Goal: Task Accomplishment & Management: Manage account settings

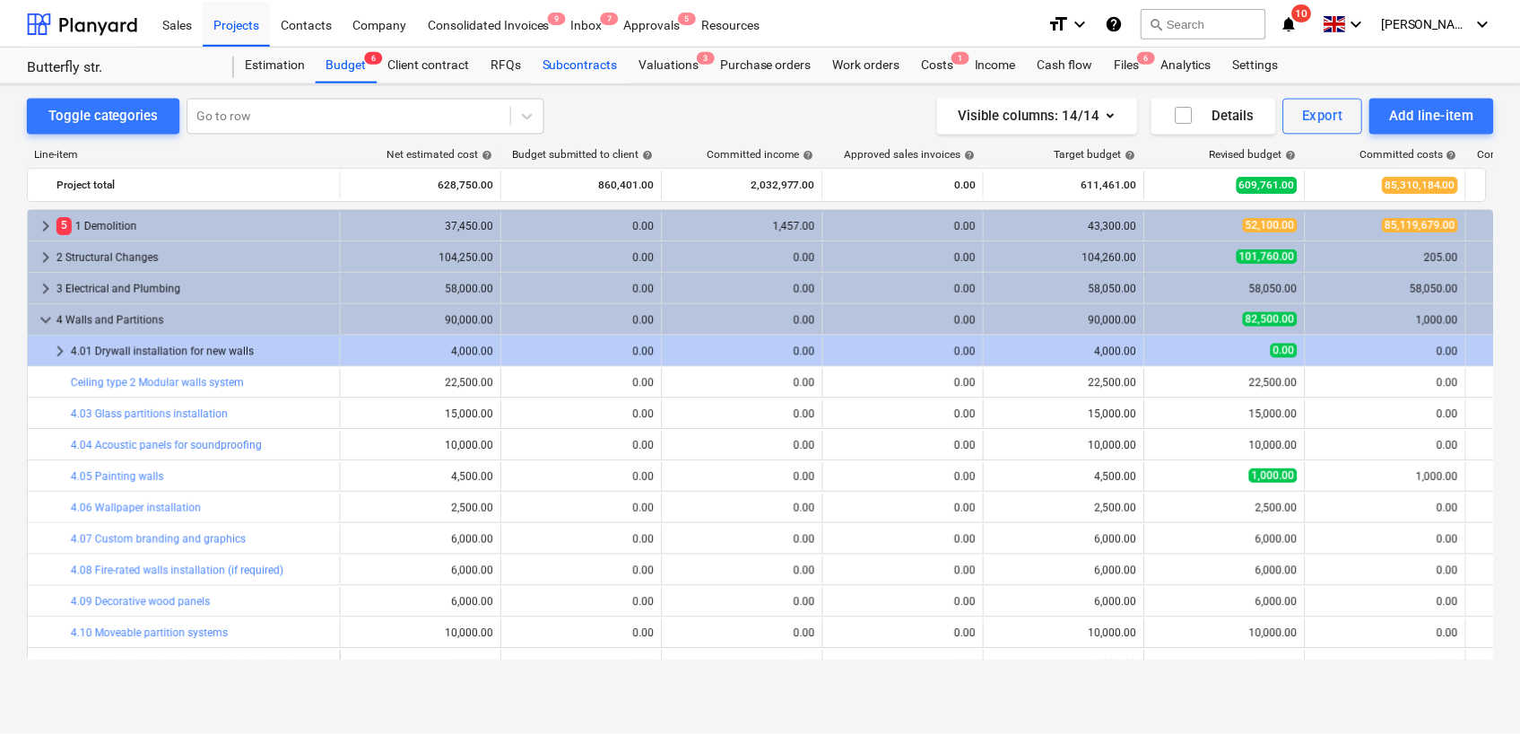
scroll to position [77, 0]
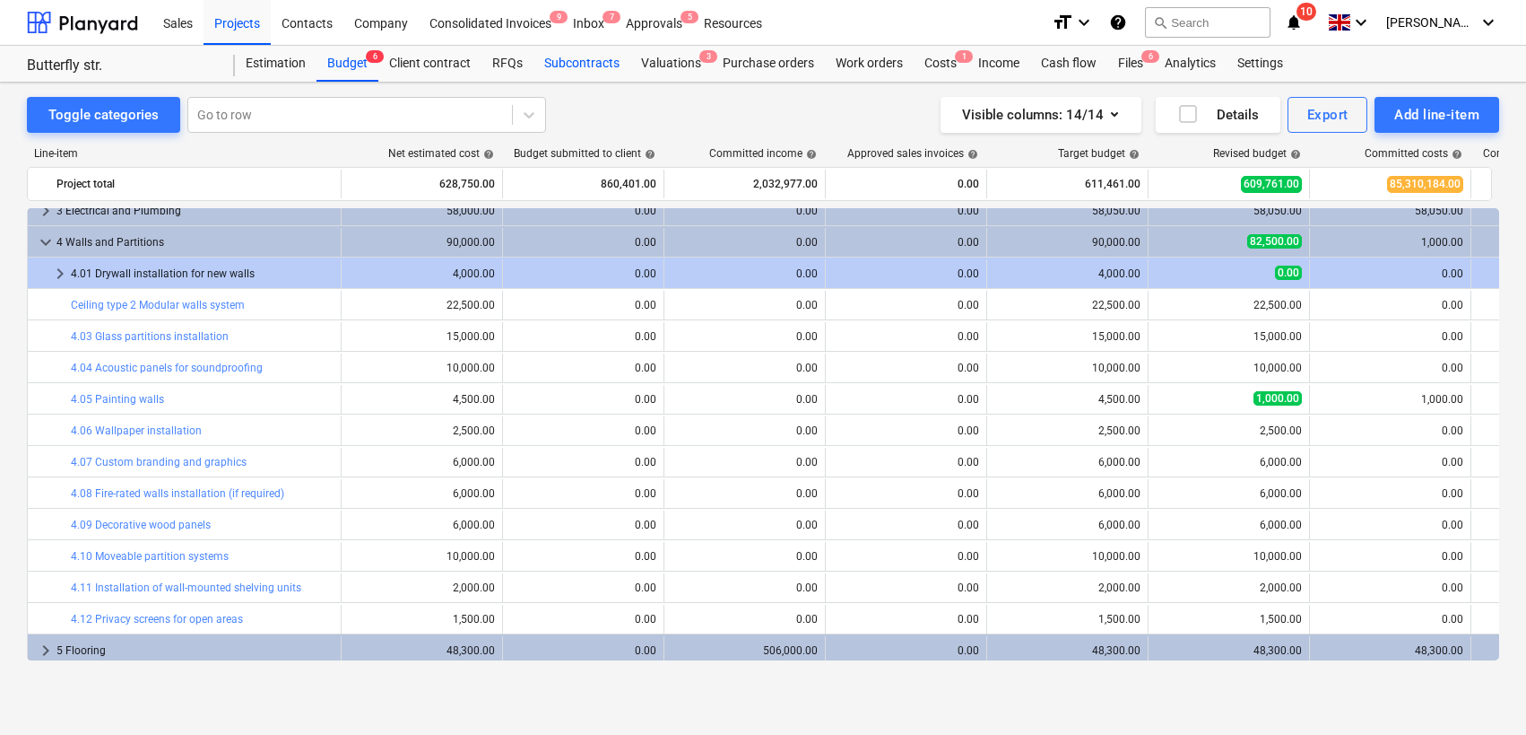
click at [570, 52] on div "Subcontracts" at bounding box center [582, 64] width 97 height 36
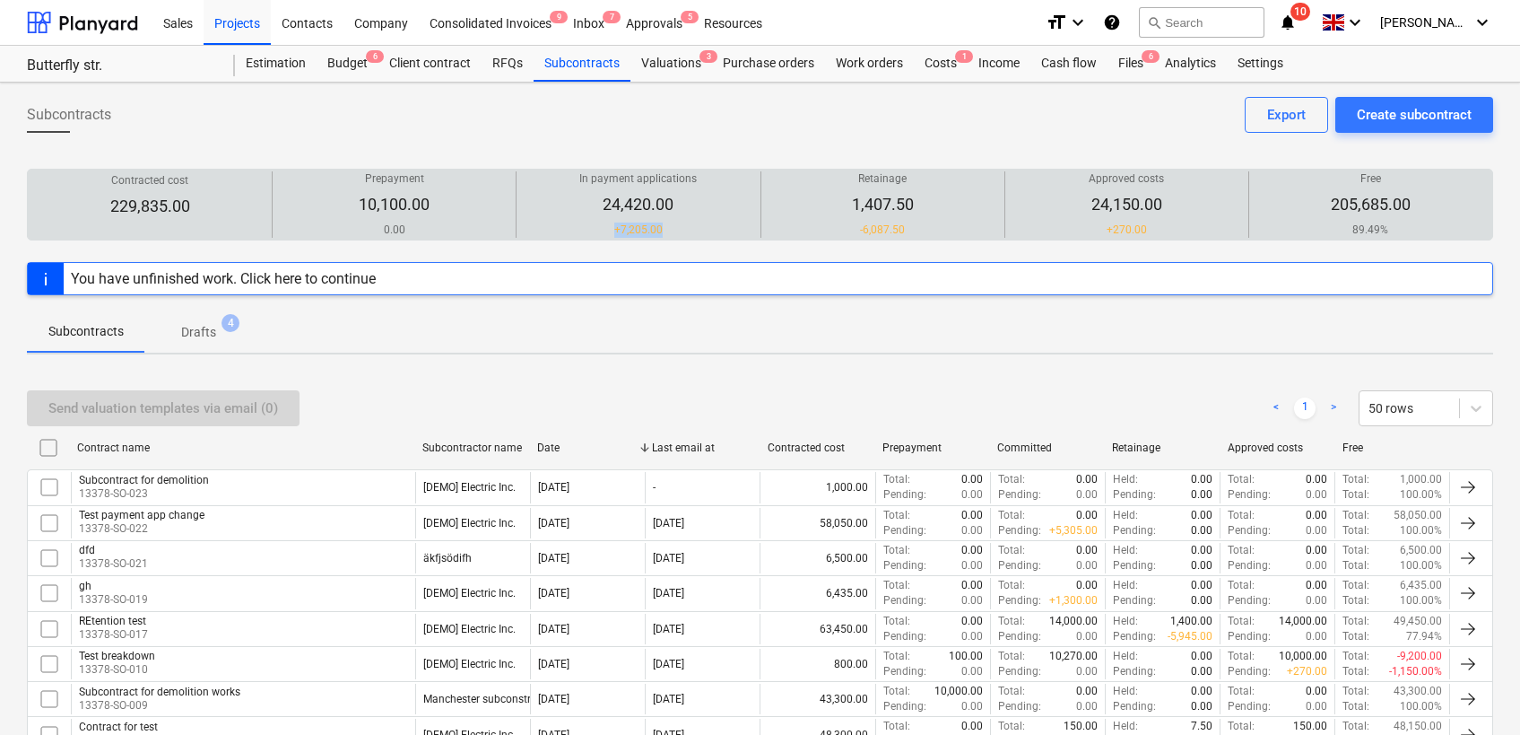
drag, startPoint x: 616, startPoint y: 232, endPoint x: 693, endPoint y: 232, distance: 77.1
click at [693, 232] on p "+ 7,205.00" at bounding box center [637, 229] width 117 height 15
drag, startPoint x: 861, startPoint y: 227, endPoint x: 932, endPoint y: 227, distance: 70.9
click at [932, 227] on div "Retainage 1,407.50 -6,087.50" at bounding box center [883, 204] width 229 height 66
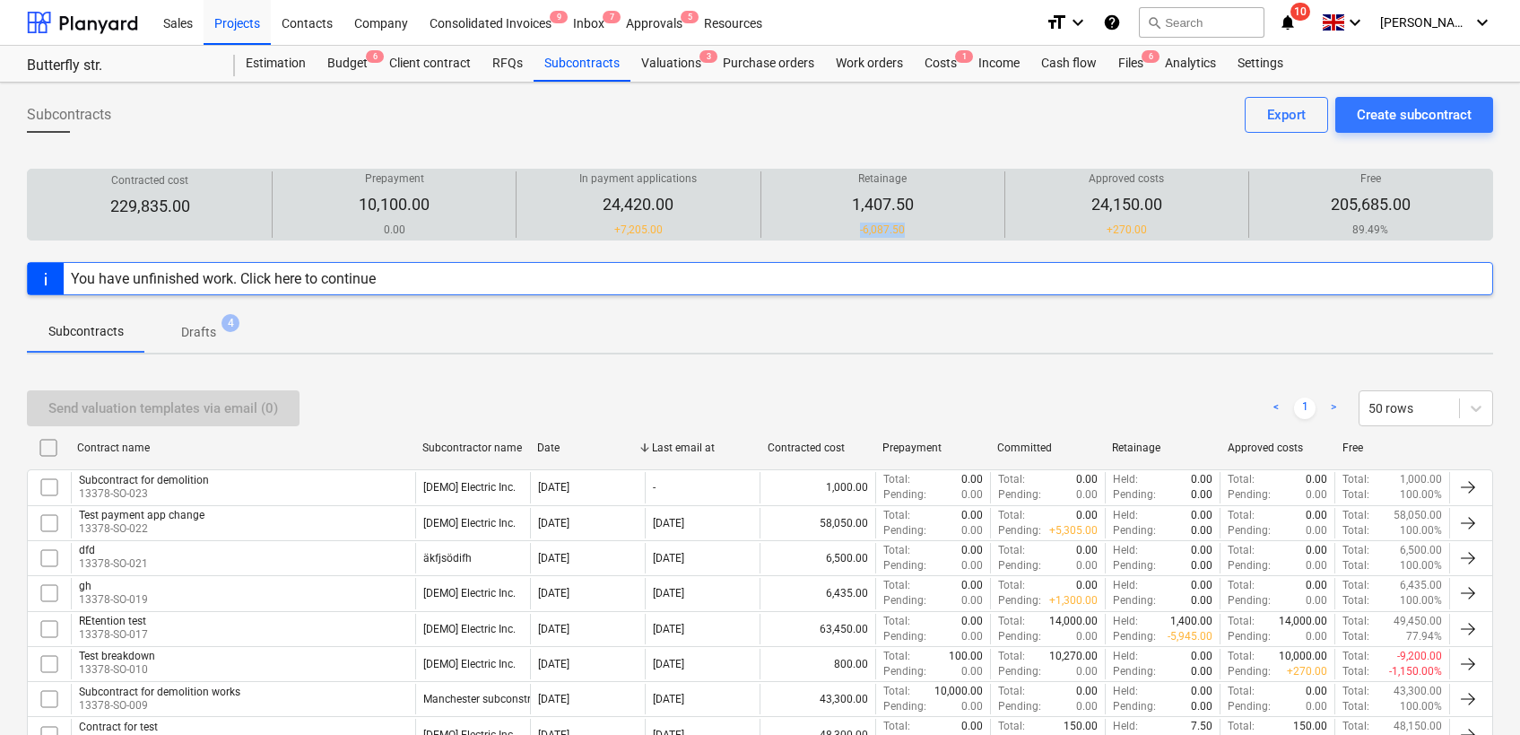
click at [932, 227] on div "Retainage 1,407.50 -6,087.50" at bounding box center [883, 204] width 229 height 66
drag, startPoint x: 855, startPoint y: 227, endPoint x: 920, endPoint y: 227, distance: 65.5
click at [920, 227] on div "Retainage 1,407.50 -6,087.50" at bounding box center [883, 204] width 229 height 66
drag, startPoint x: 1105, startPoint y: 231, endPoint x: 1169, endPoint y: 232, distance: 63.7
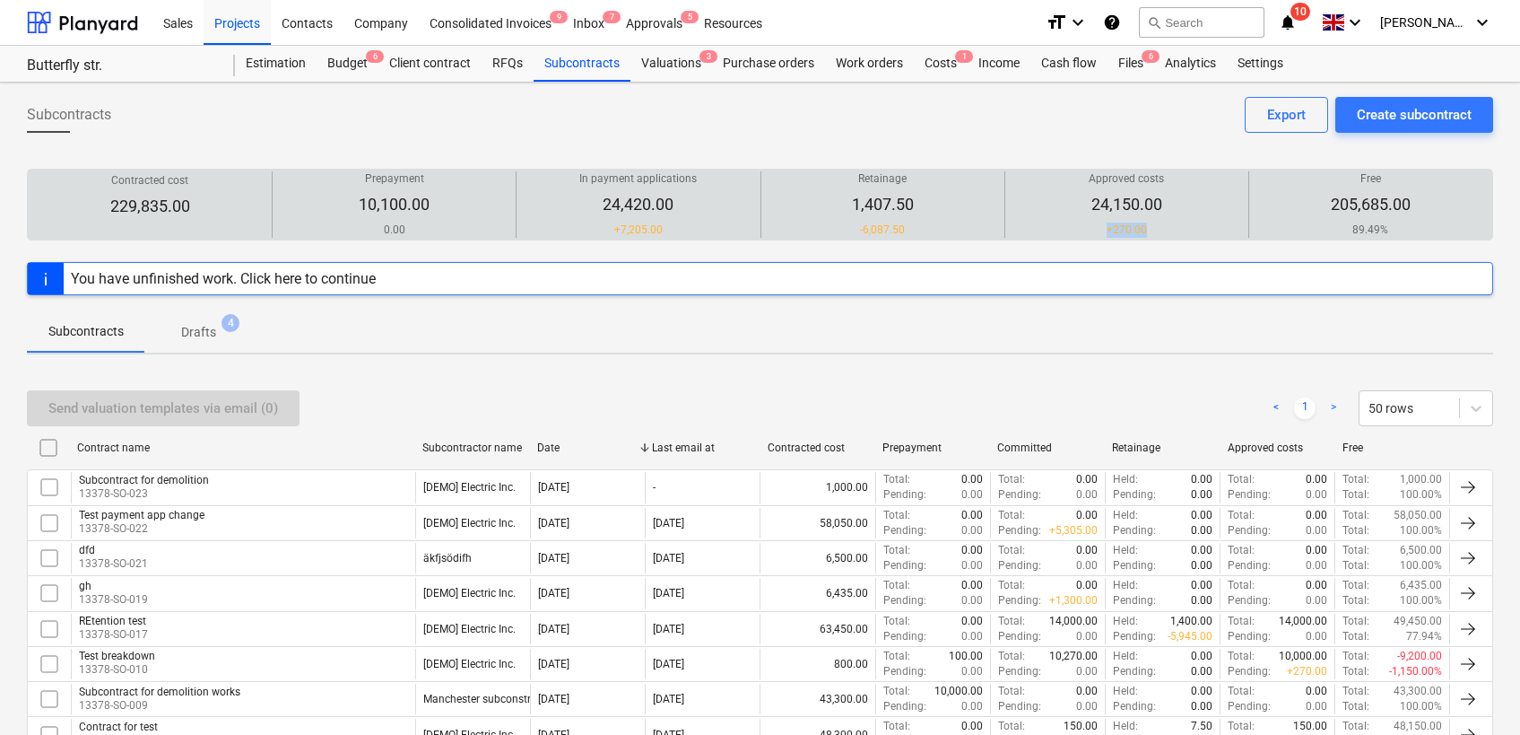
click at [1169, 232] on div "Approved costs 24,150.00 + 270.00" at bounding box center [1127, 204] width 229 height 66
click at [1161, 239] on div "Contracted cost 229,835.00 Prepayment 10,100.00 0.00 In payment applications 24…" at bounding box center [760, 205] width 1466 height 72
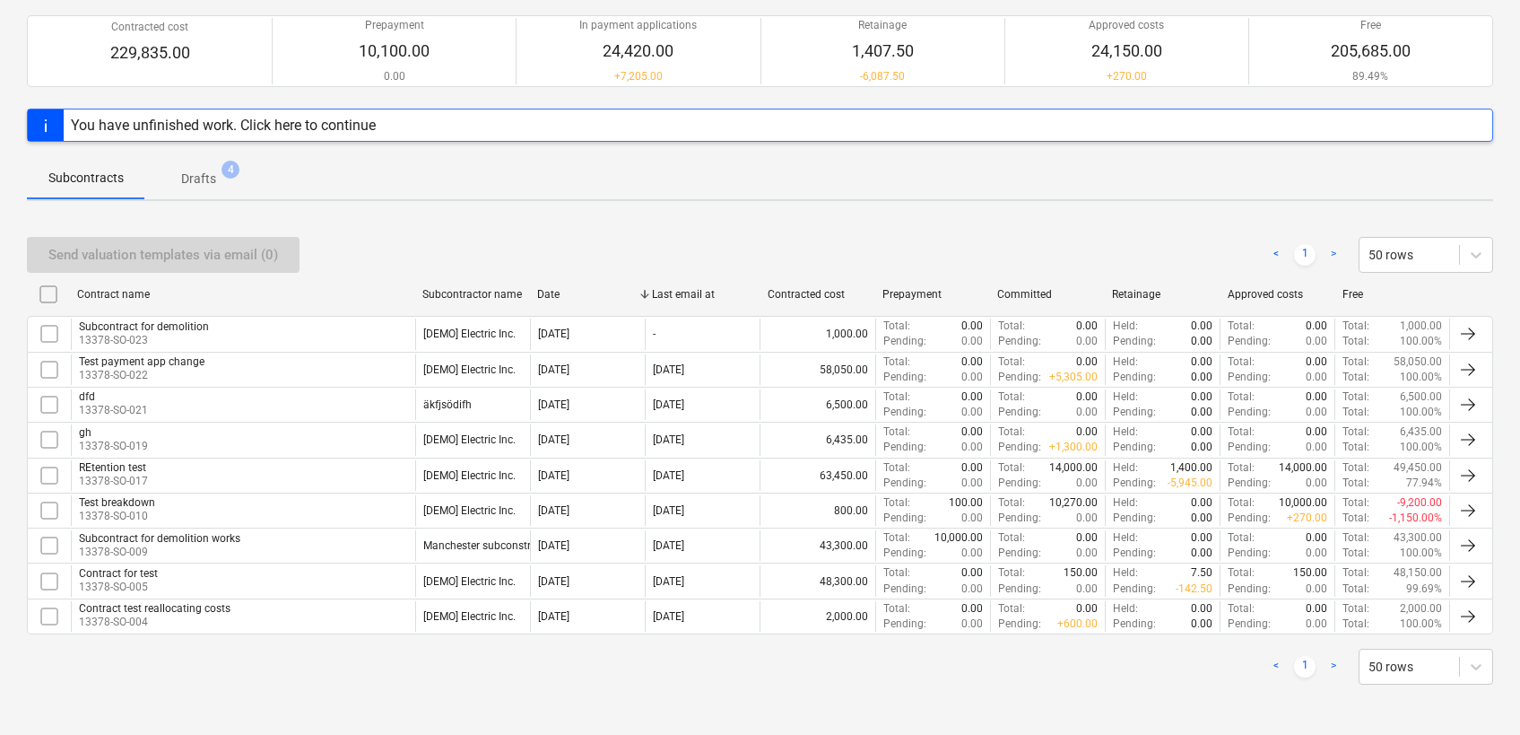
scroll to position [117, 0]
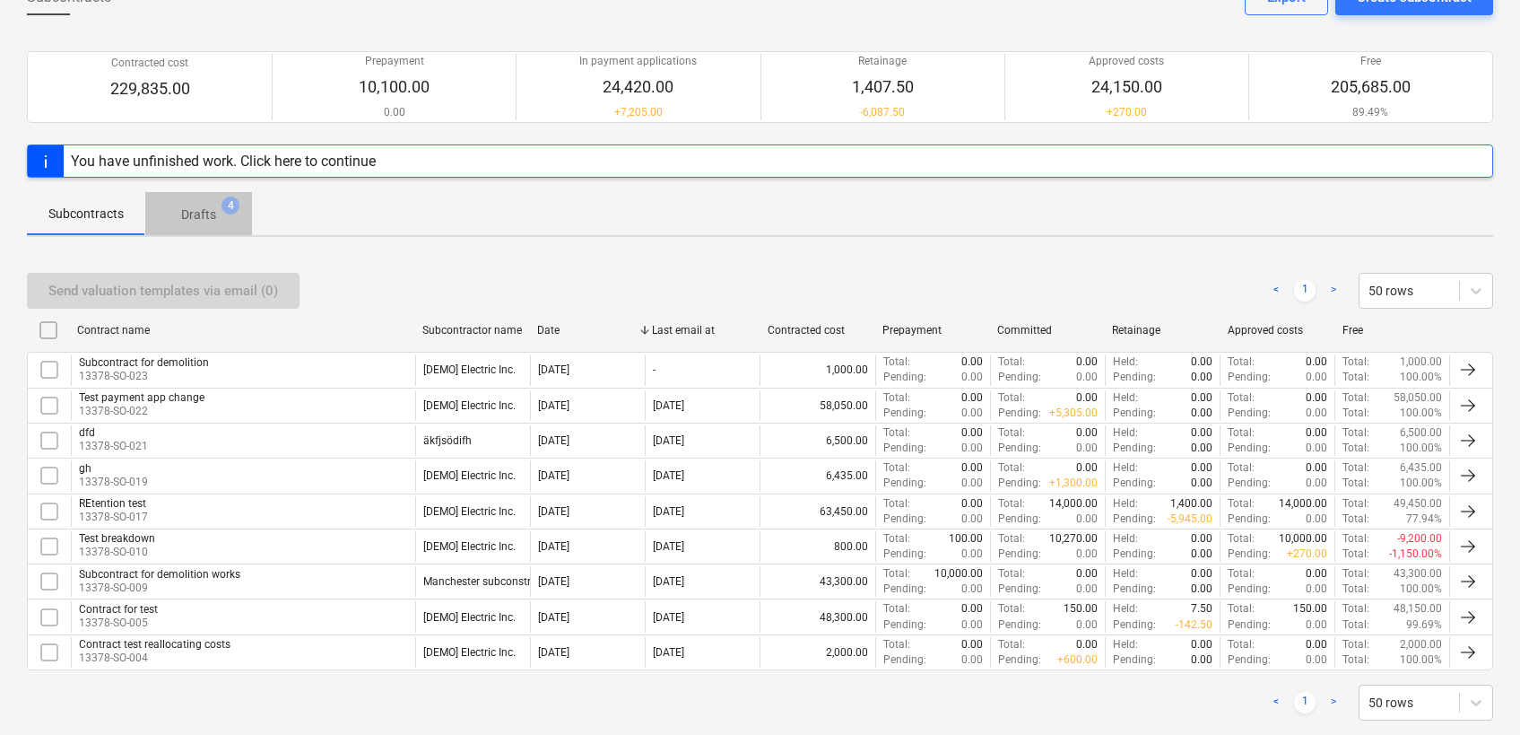
click at [197, 228] on span "Drafts 4" at bounding box center [198, 213] width 107 height 32
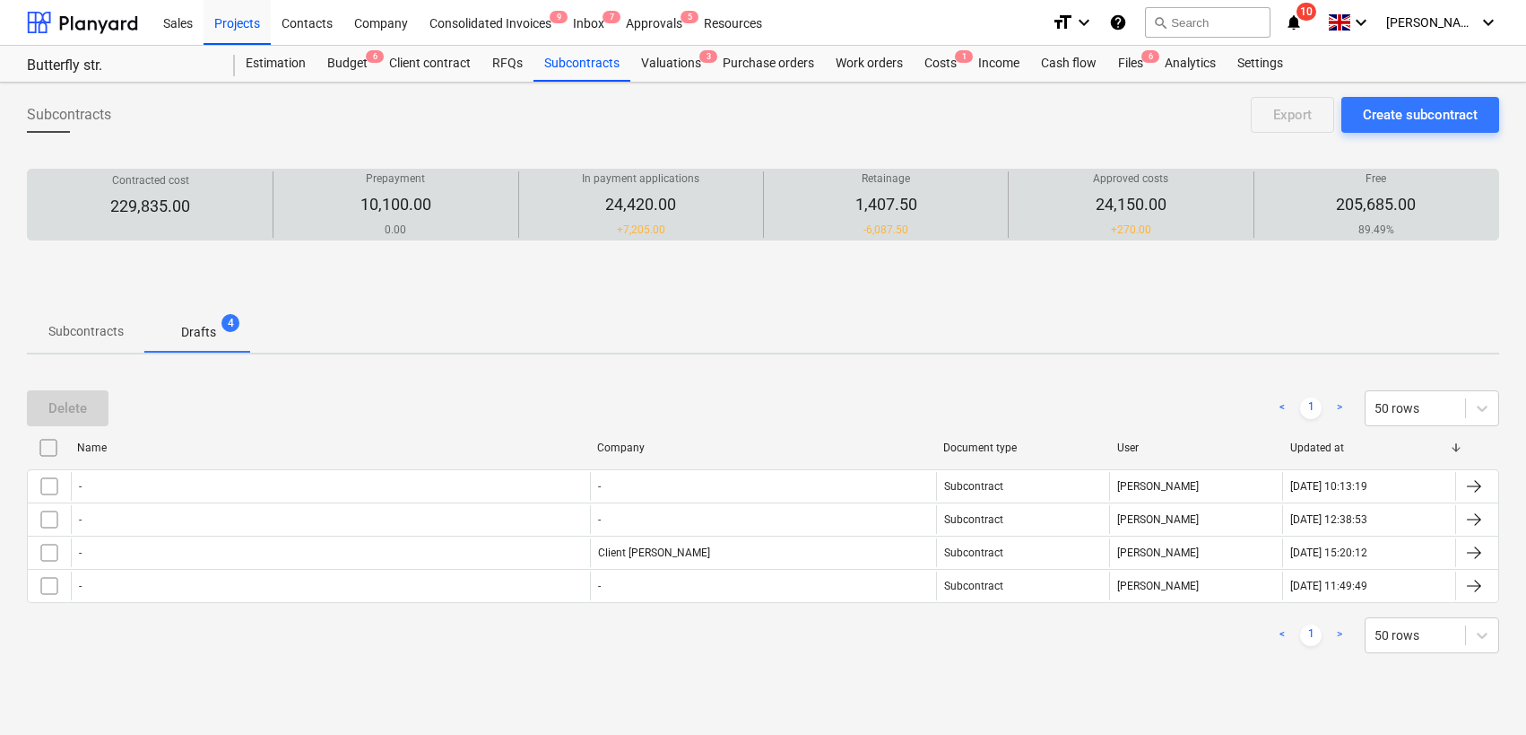
click at [115, 215] on p "229,835.00" at bounding box center [150, 207] width 80 height 22
click at [101, 317] on span "Subcontracts" at bounding box center [86, 332] width 118 height 30
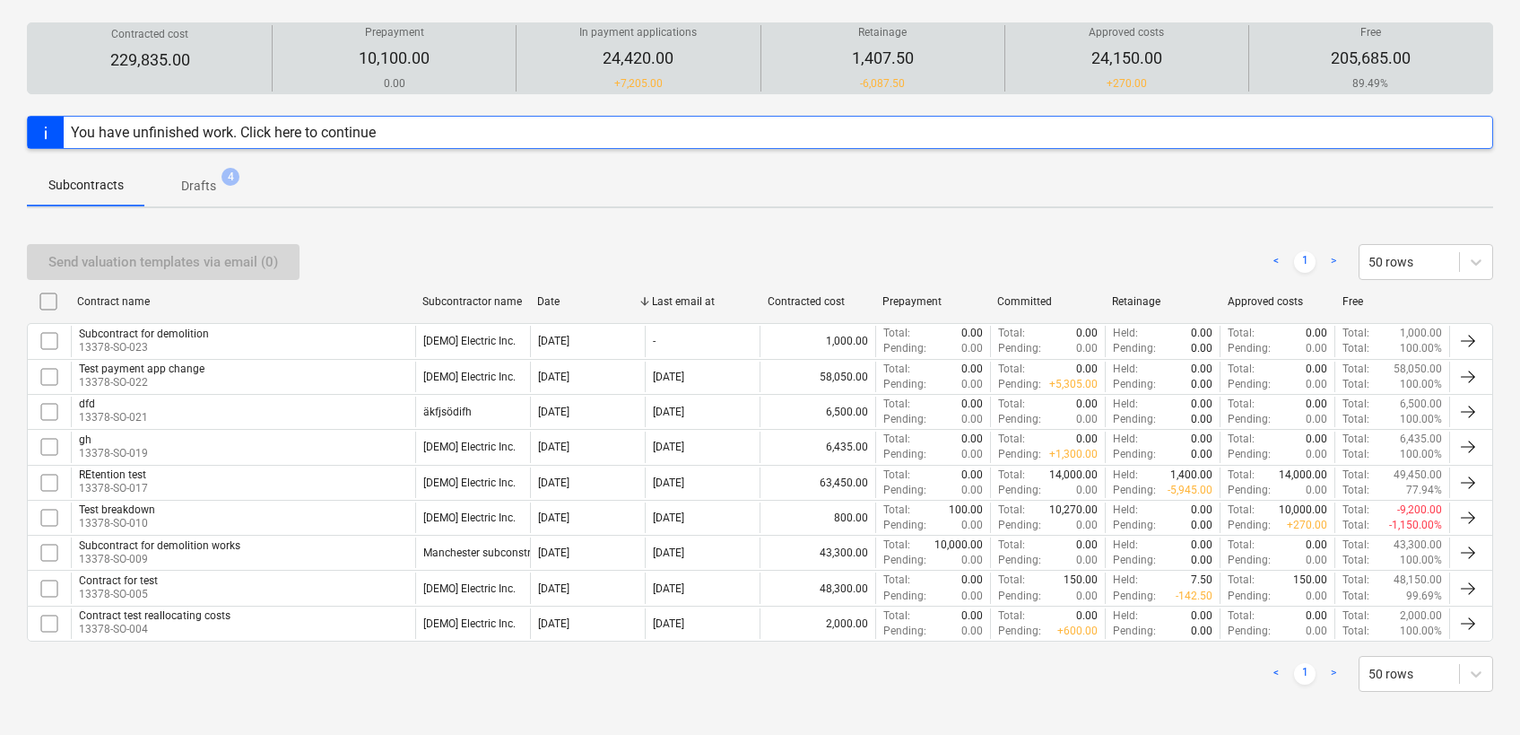
scroll to position [153, 0]
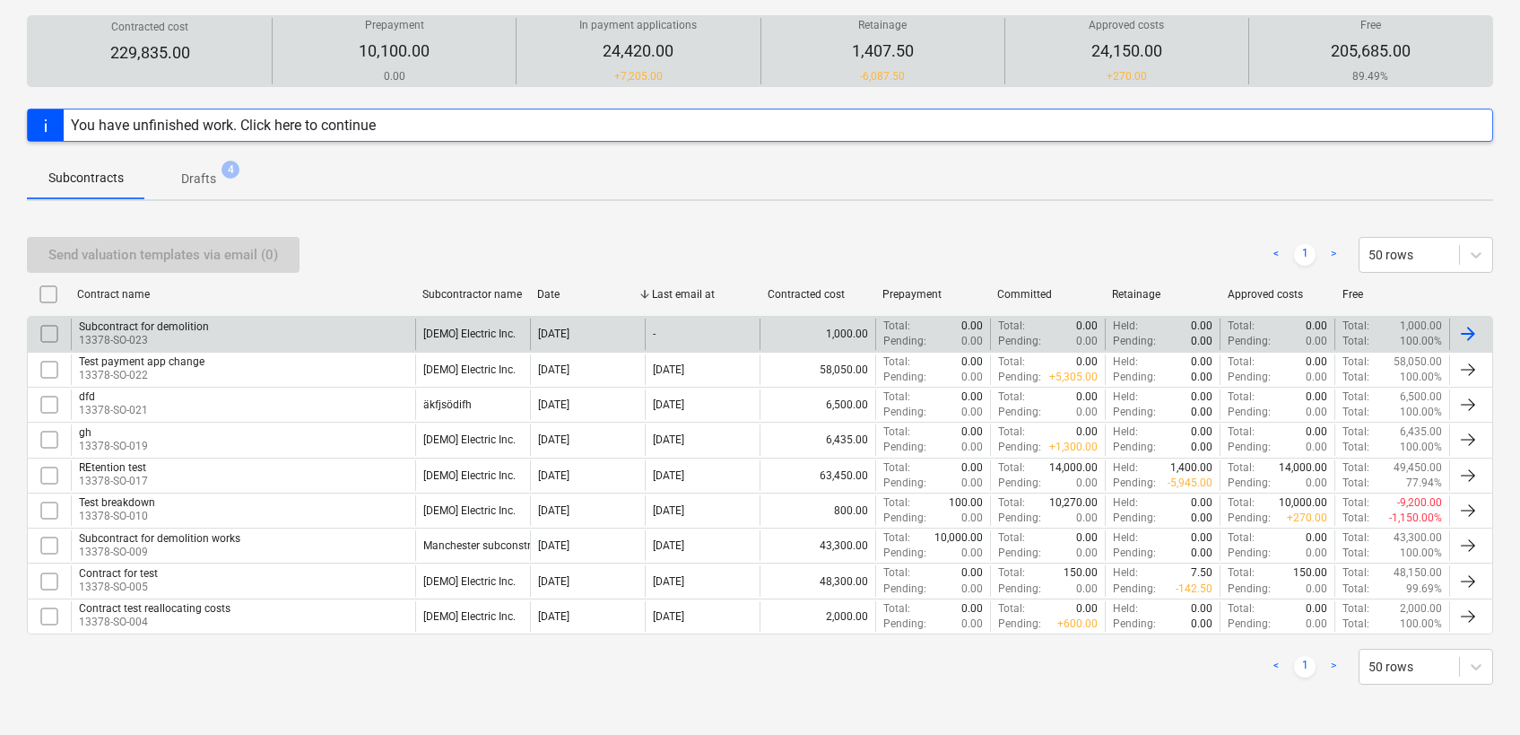
click at [49, 335] on input "checkbox" at bounding box center [49, 333] width 29 height 29
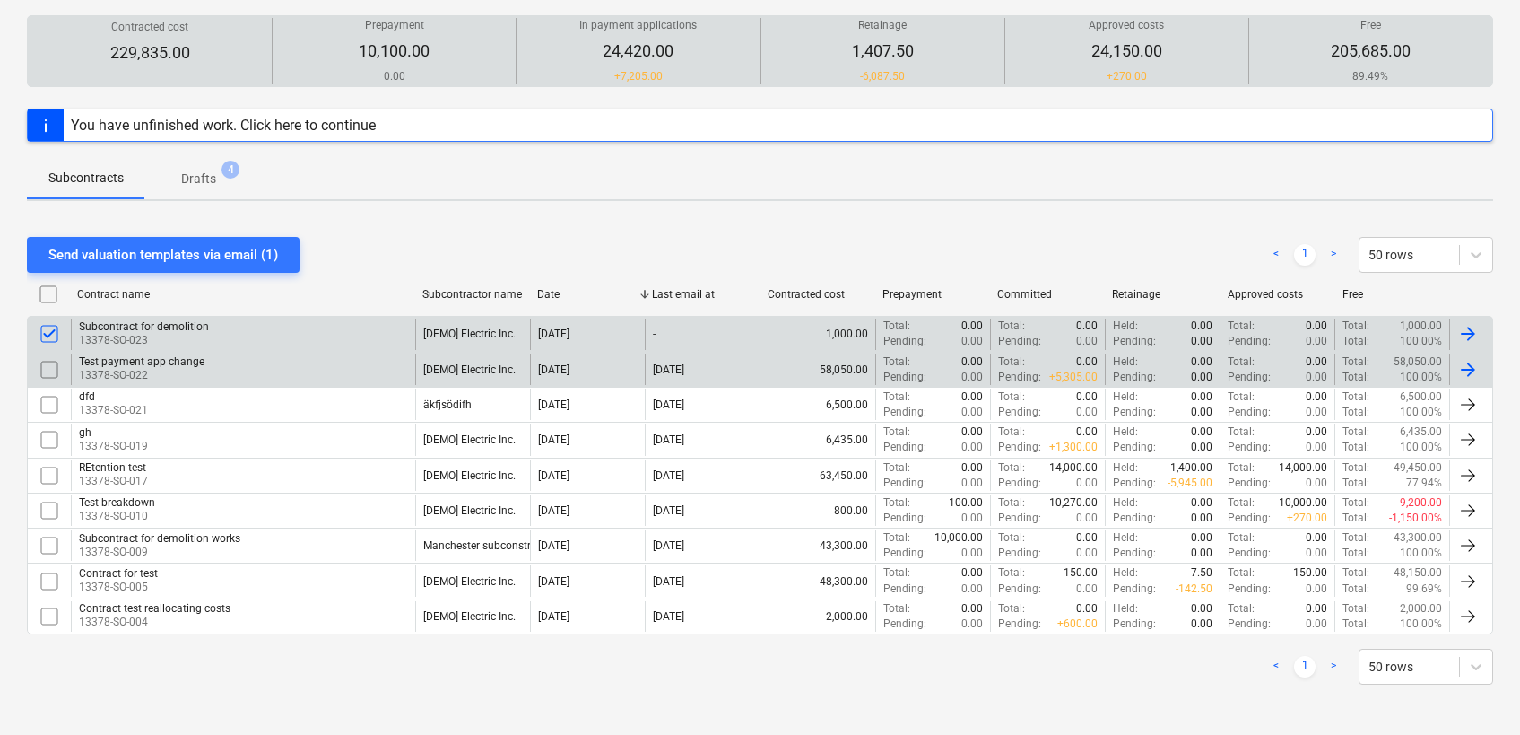
click at [42, 354] on div at bounding box center [49, 369] width 43 height 30
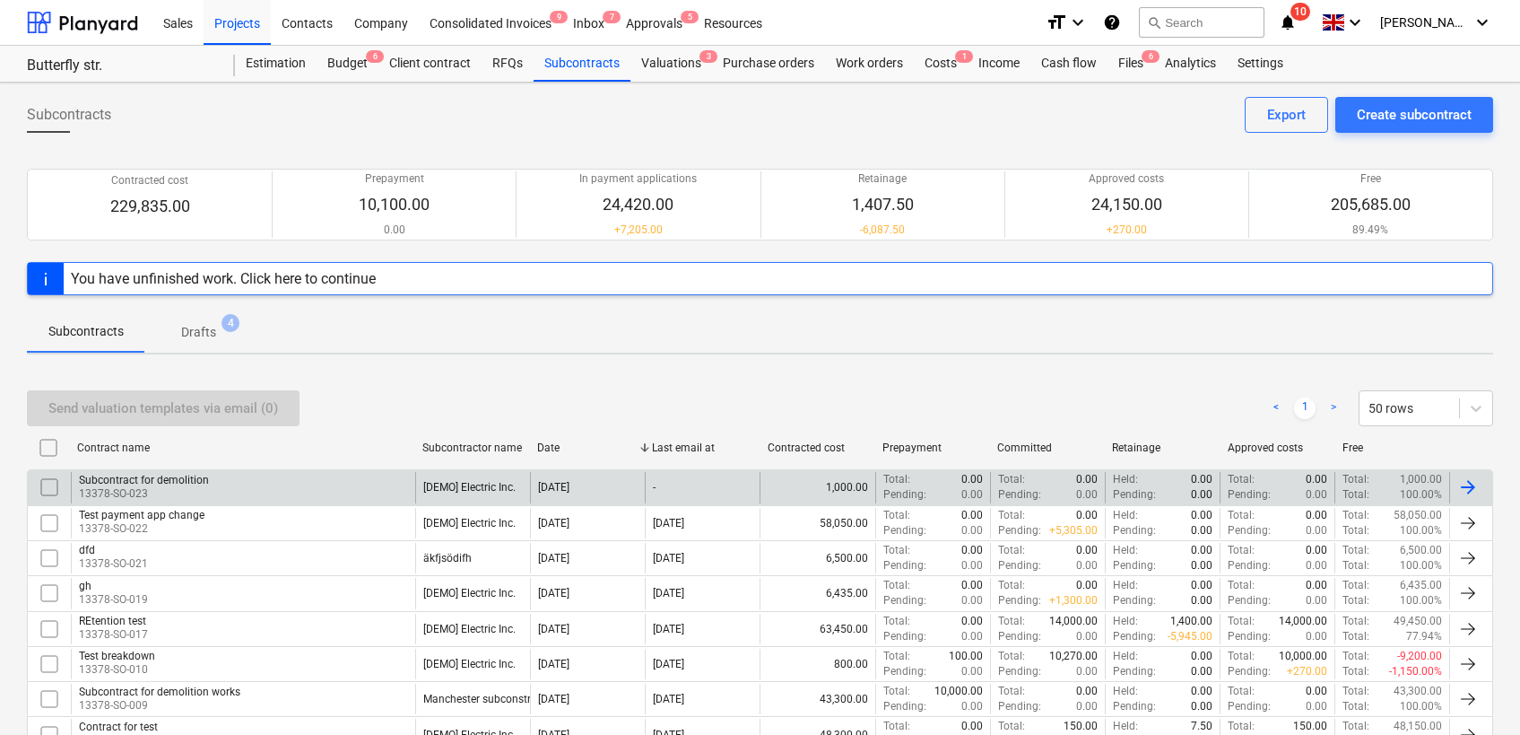
click at [45, 480] on input "checkbox" at bounding box center [49, 487] width 29 height 29
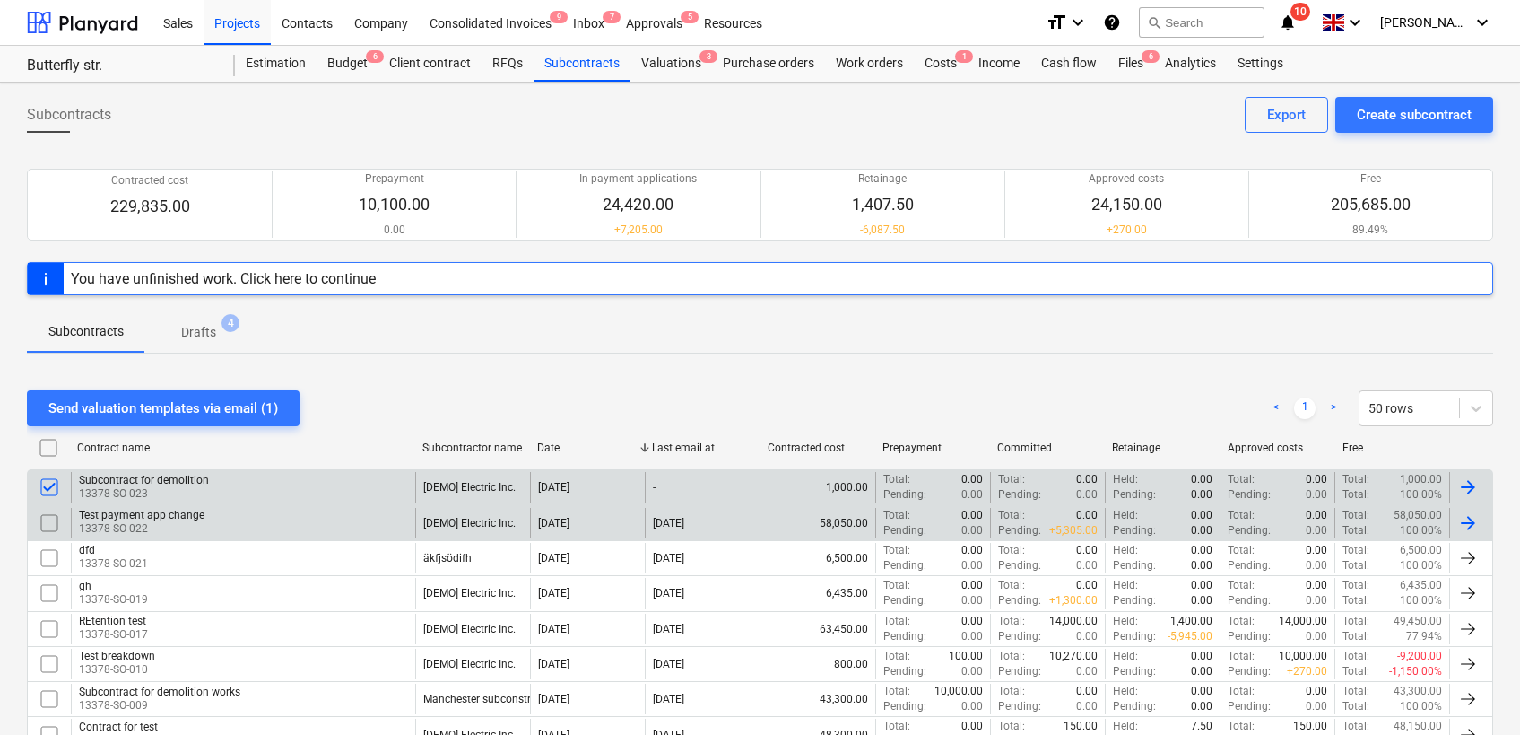
click at [57, 535] on input "checkbox" at bounding box center [49, 523] width 29 height 29
